Goal: Task Accomplishment & Management: Manage account settings

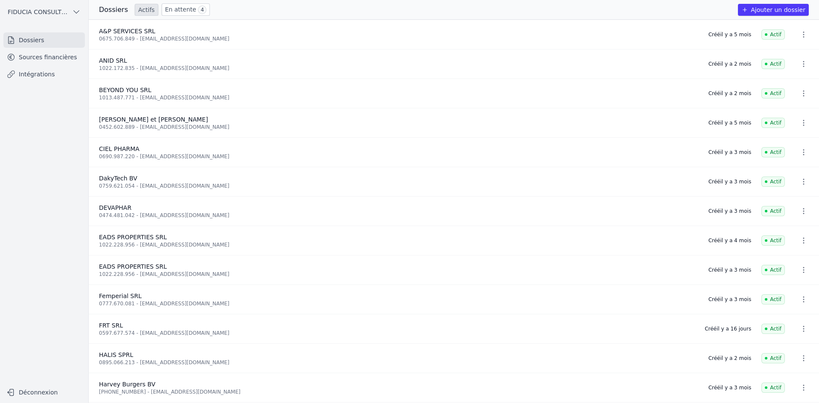
click at [59, 59] on link "Sources financières" at bounding box center [43, 56] width 81 height 15
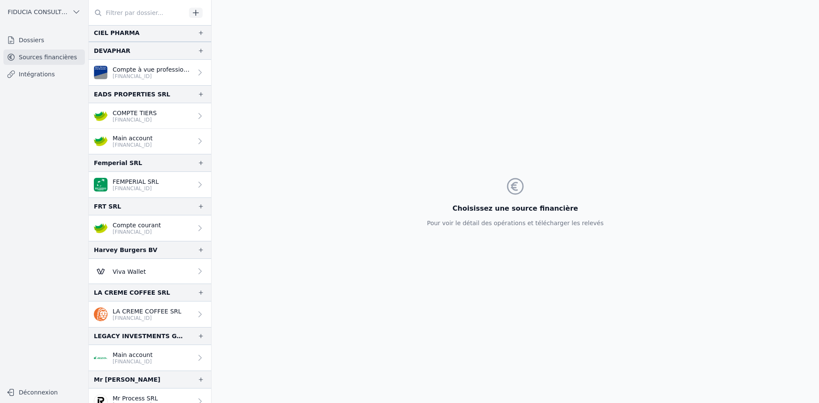
scroll to position [171, 0]
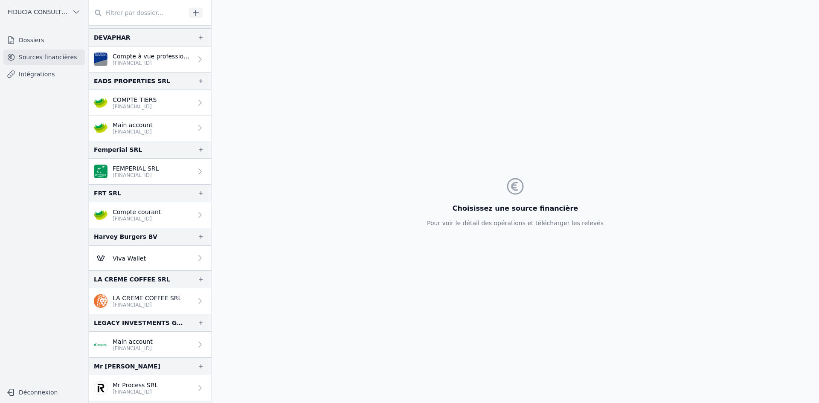
click at [148, 208] on p "Compte courant" at bounding box center [137, 212] width 48 height 9
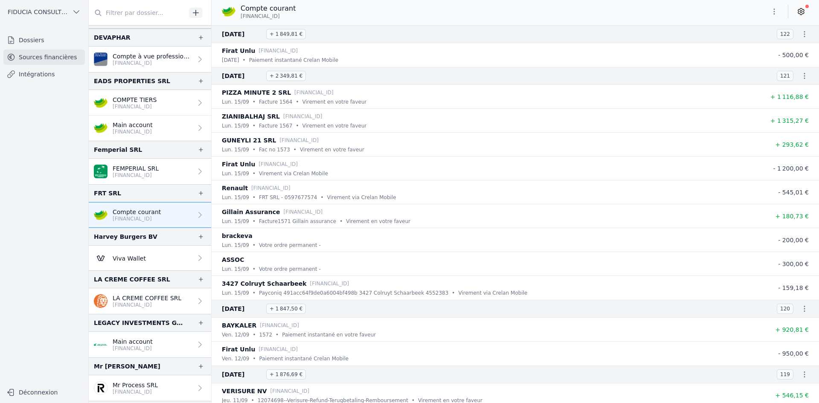
click at [801, 17] on link at bounding box center [800, 12] width 15 height 14
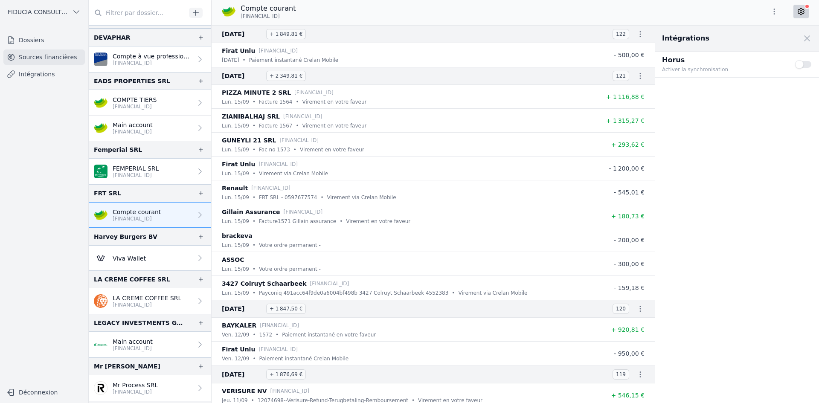
click at [800, 64] on button "Use setting" at bounding box center [803, 64] width 17 height 9
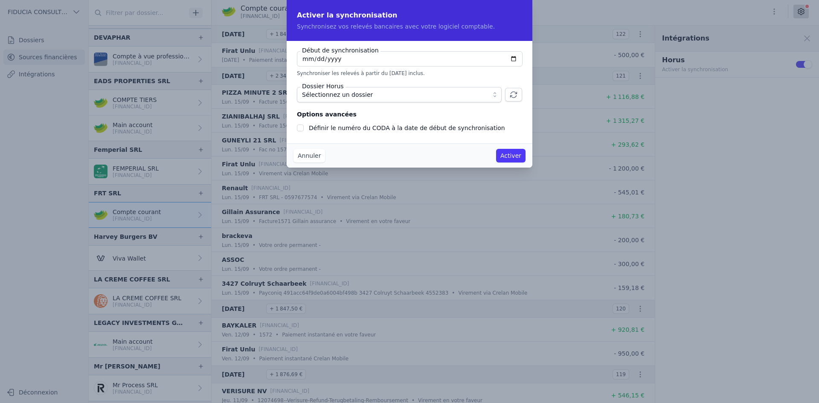
click at [509, 59] on input "[DATE]" at bounding box center [410, 58] width 226 height 15
click at [512, 61] on input "[DATE]" at bounding box center [410, 58] width 226 height 15
type input "[DATE]"
checkbox input "false"
type input "[DATE]"
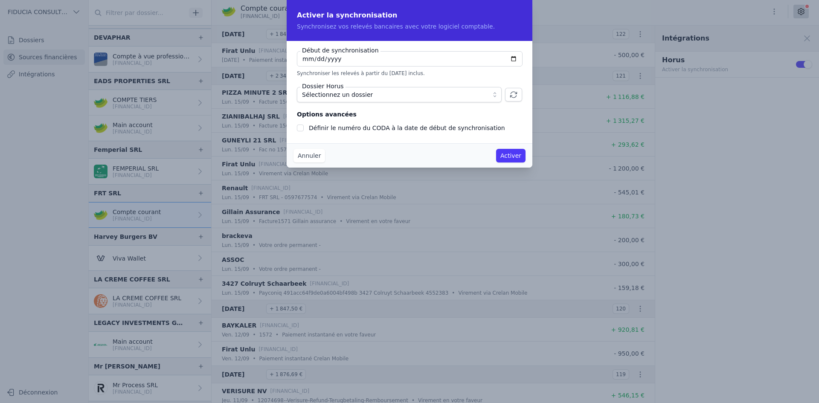
click at [407, 82] on fieldset "Début de synchronisation [DATE] Synchroniser les relevés à partir du [DATE] inc…" at bounding box center [409, 76] width 225 height 51
click at [381, 94] on span "Sélectionnez un dossier" at bounding box center [393, 95] width 183 height 10
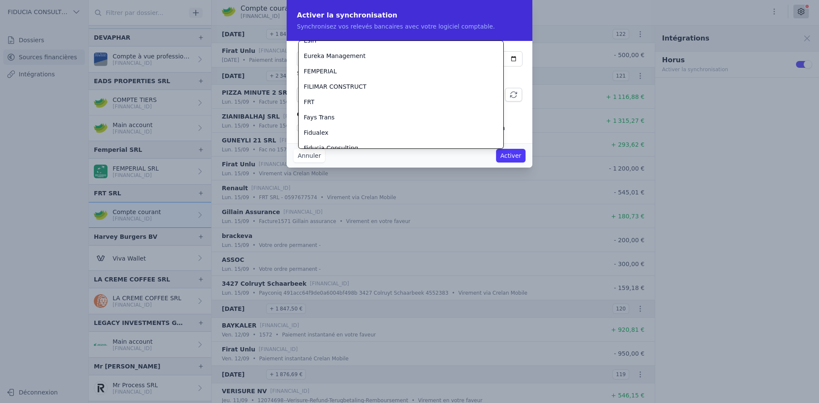
scroll to position [742, 0]
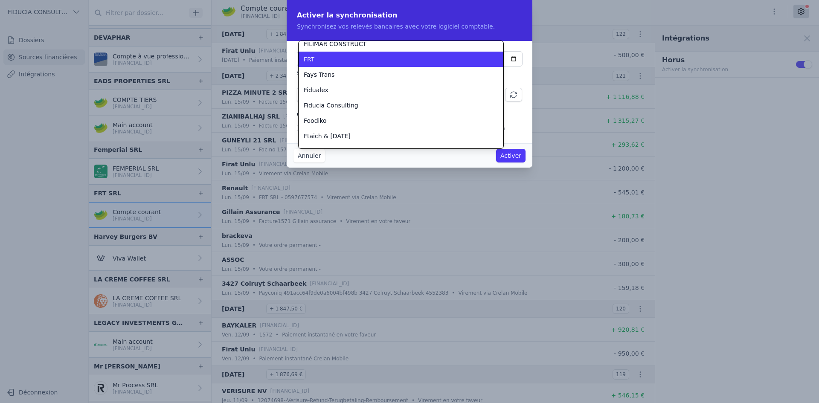
click at [324, 61] on div "FRT" at bounding box center [396, 59] width 184 height 9
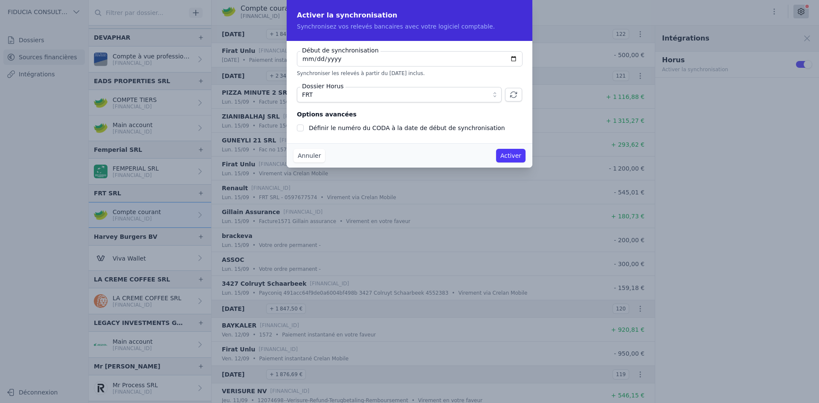
click at [503, 152] on button "Activer" at bounding box center [510, 156] width 29 height 14
click at [506, 155] on button "Activer" at bounding box center [510, 156] width 29 height 14
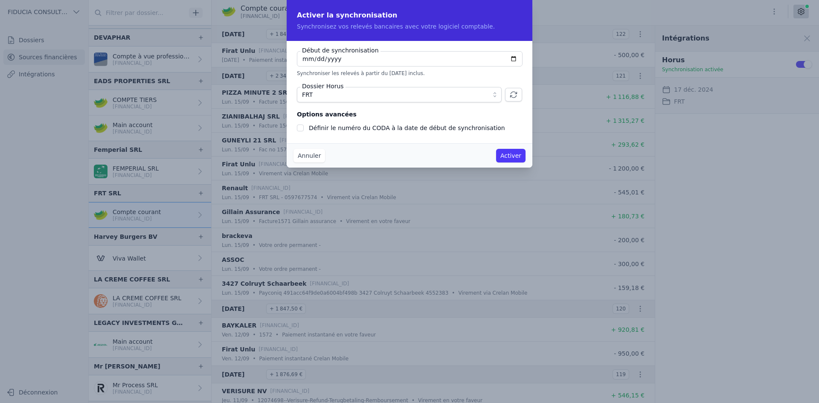
click at [506, 155] on button "Activer" at bounding box center [510, 156] width 29 height 14
click at [506, 154] on button "Activer" at bounding box center [510, 156] width 29 height 14
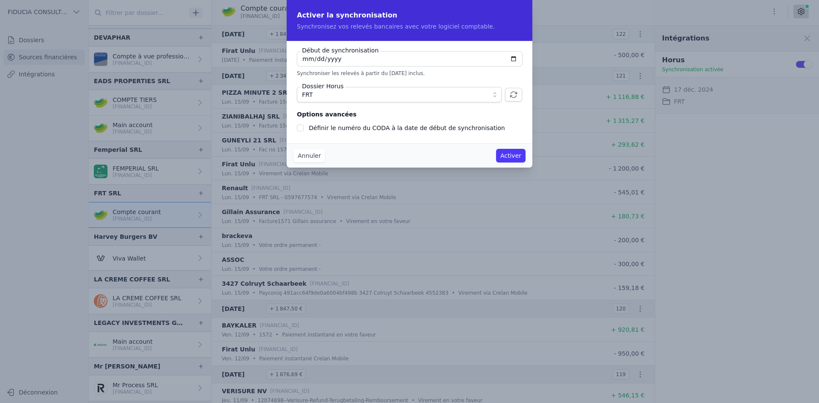
click at [506, 154] on button "Activer" at bounding box center [510, 156] width 29 height 14
click at [506, 153] on button "Activer" at bounding box center [510, 156] width 29 height 14
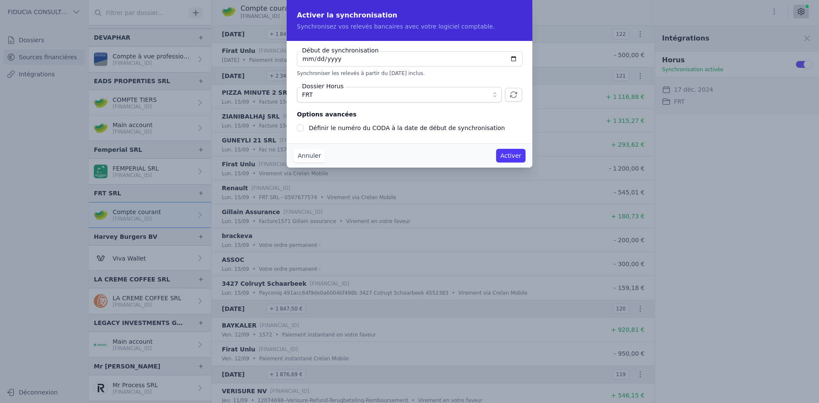
click at [506, 154] on button "Activer" at bounding box center [510, 156] width 29 height 14
click at [506, 153] on button "Activer" at bounding box center [510, 156] width 29 height 14
click at [505, 152] on button "Activer" at bounding box center [510, 156] width 29 height 14
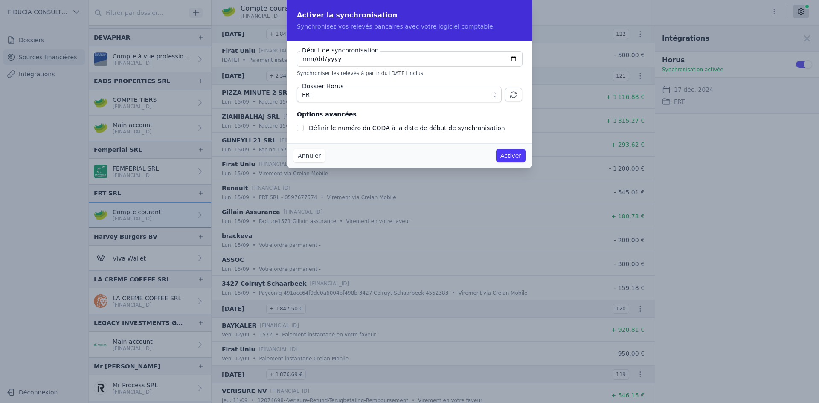
click at [308, 157] on button "Annuler" at bounding box center [310, 156] width 32 height 14
